Goal: Browse casually

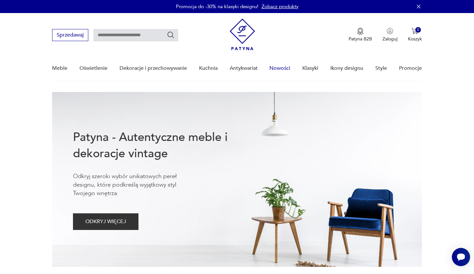
click at [283, 69] on link "Nowości" at bounding box center [280, 68] width 21 height 25
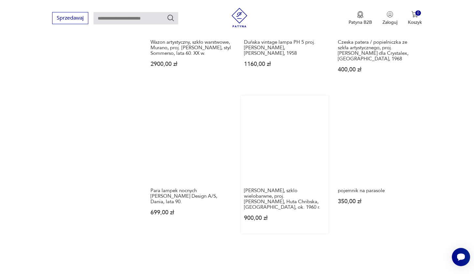
scroll to position [550, 0]
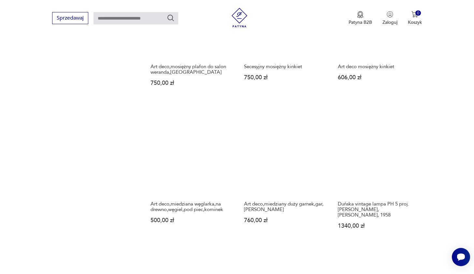
scroll to position [509, 0]
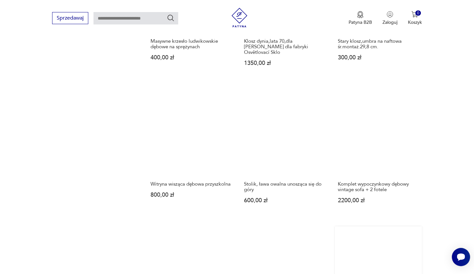
scroll to position [546, 0]
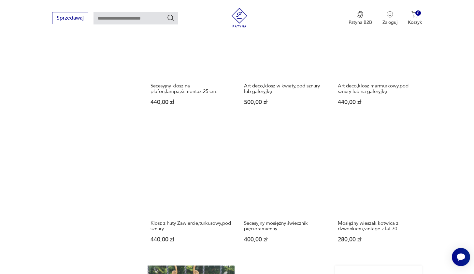
scroll to position [494, 0]
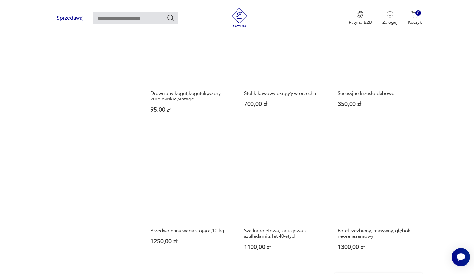
scroll to position [481, 0]
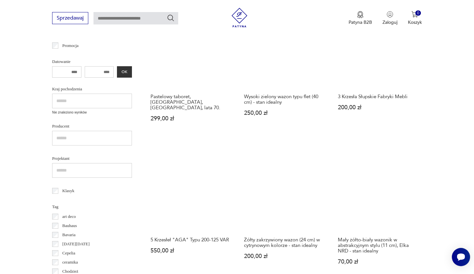
scroll to position [196, 0]
